Goal: Navigation & Orientation: Find specific page/section

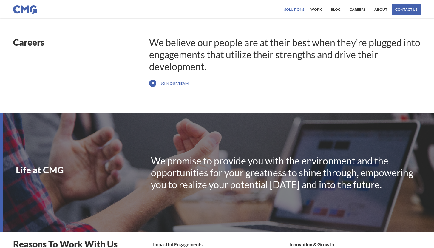
click at [300, 10] on div "Solutions" at bounding box center [294, 10] width 20 height 4
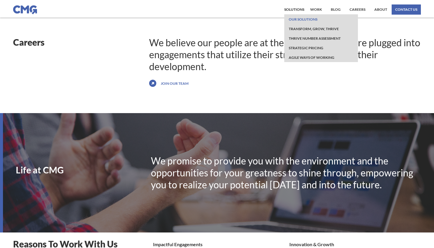
click at [307, 20] on link "Our Solutions" at bounding box center [303, 19] width 32 height 10
